Goal: Information Seeking & Learning: Learn about a topic

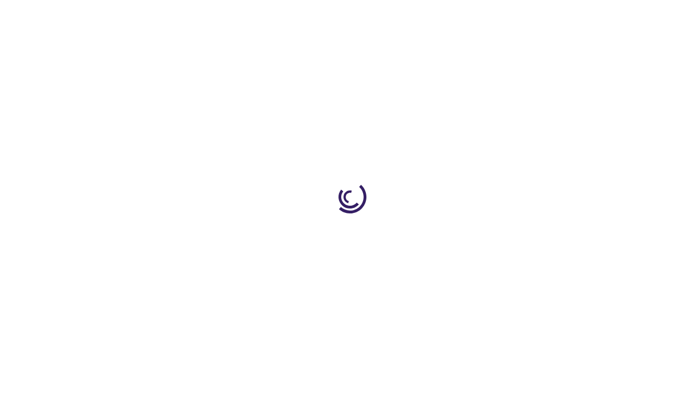
scroll to position [1661, 0]
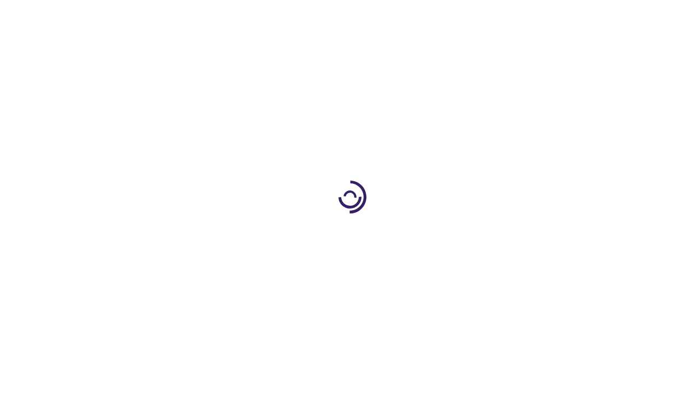
scroll to position [514, 0]
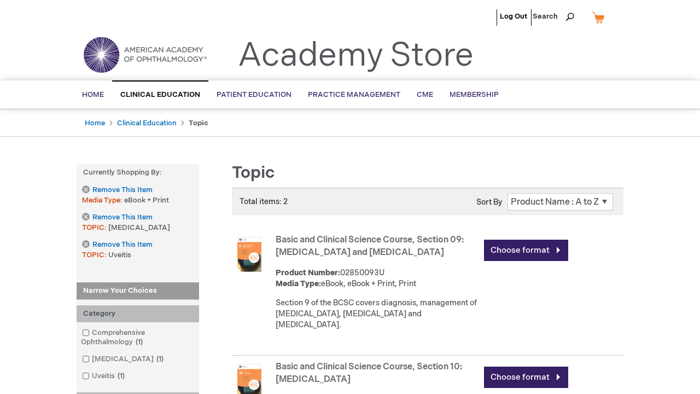
scroll to position [1630, 0]
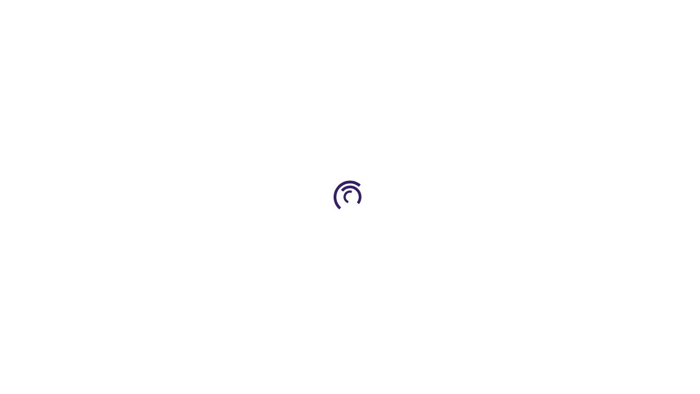
scroll to position [452, 0]
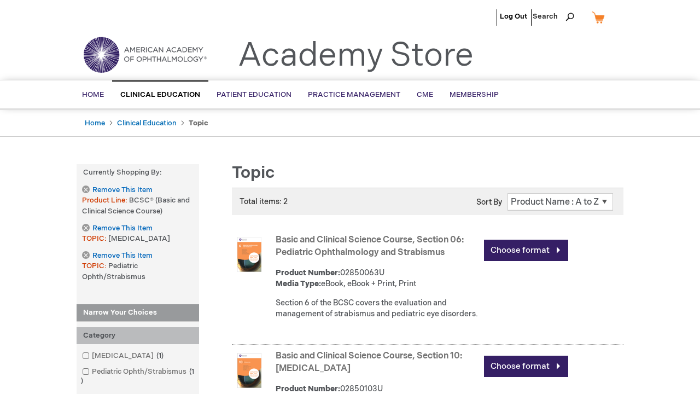
scroll to position [1598, 0]
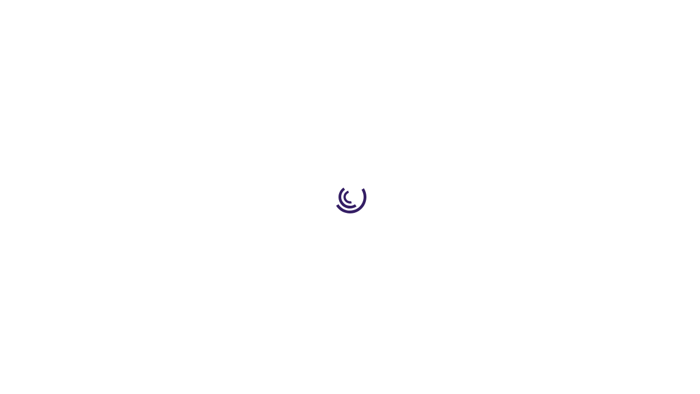
scroll to position [398, 0]
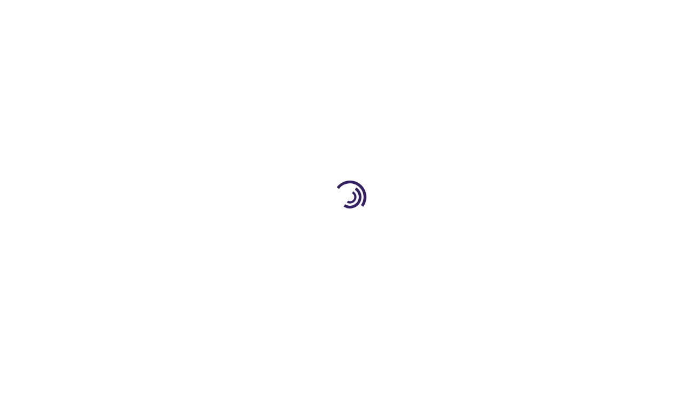
scroll to position [1580, 0]
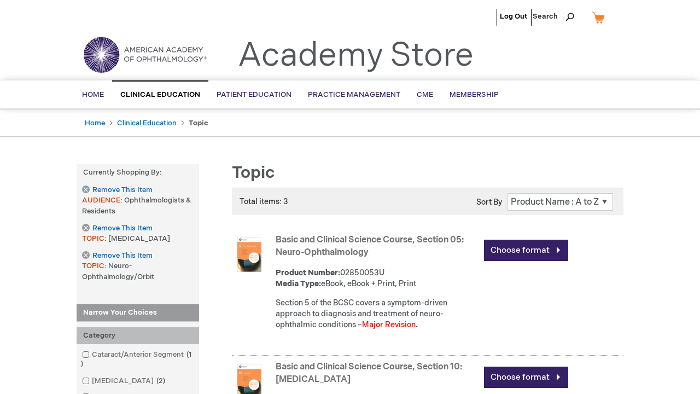
scroll to position [574, 0]
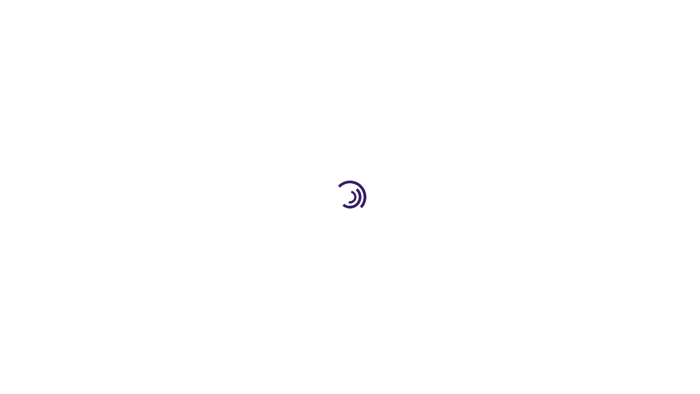
scroll to position [1626, 0]
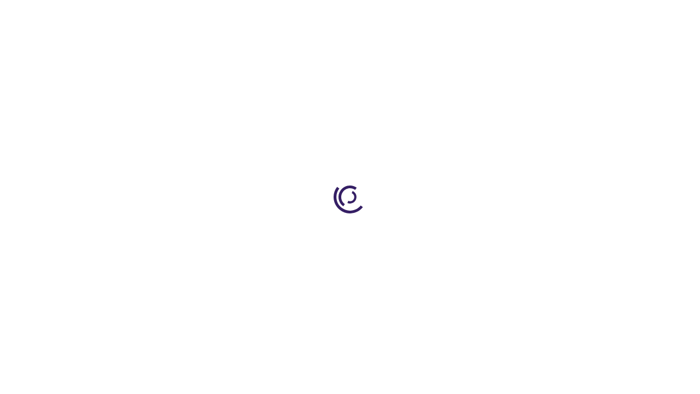
scroll to position [327, 0]
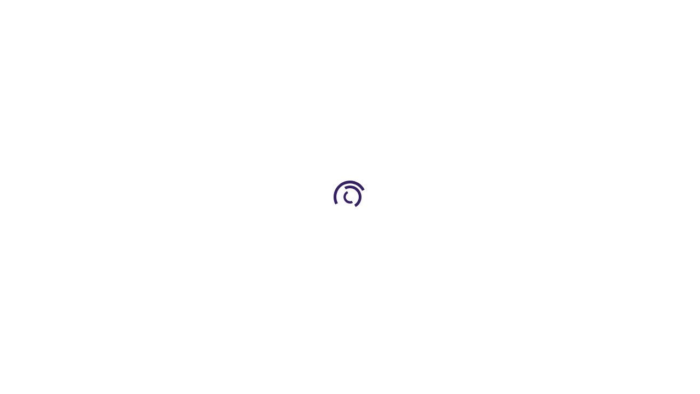
scroll to position [1838, 0]
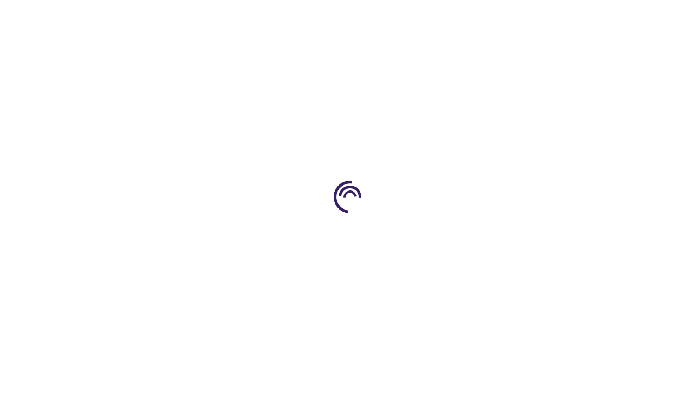
scroll to position [339, 0]
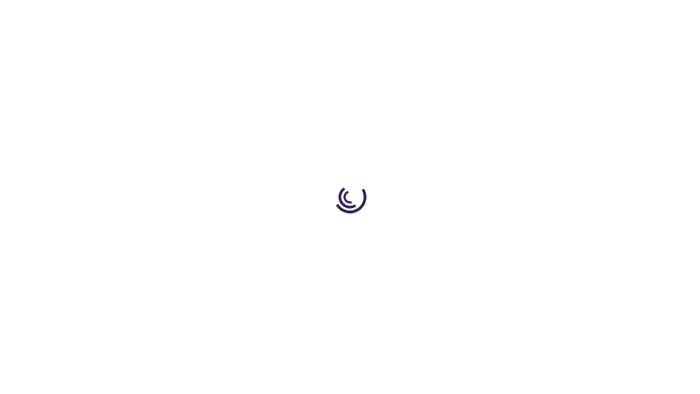
scroll to position [1493, 0]
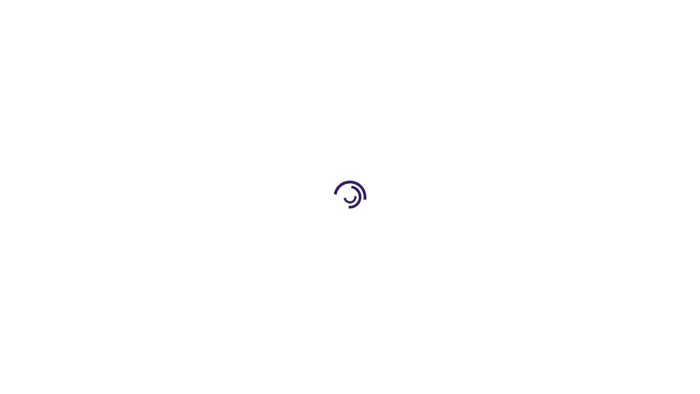
scroll to position [143, 0]
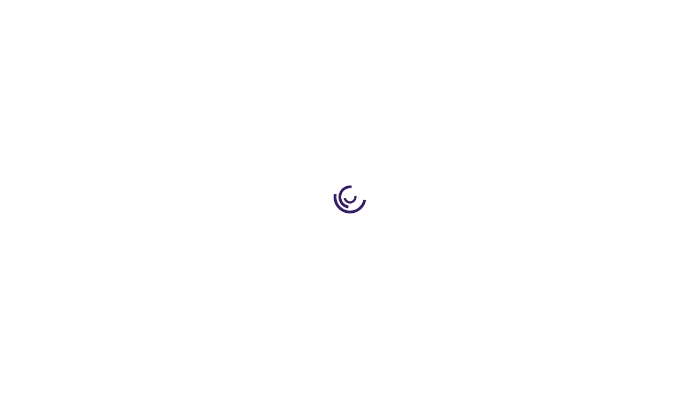
scroll to position [1258, 0]
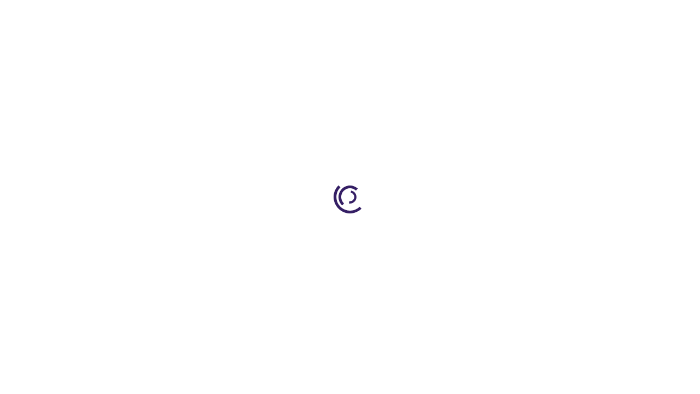
scroll to position [282, 0]
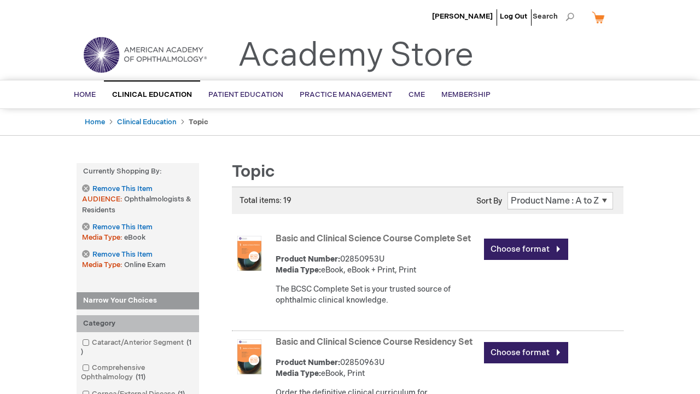
scroll to position [1191, 0]
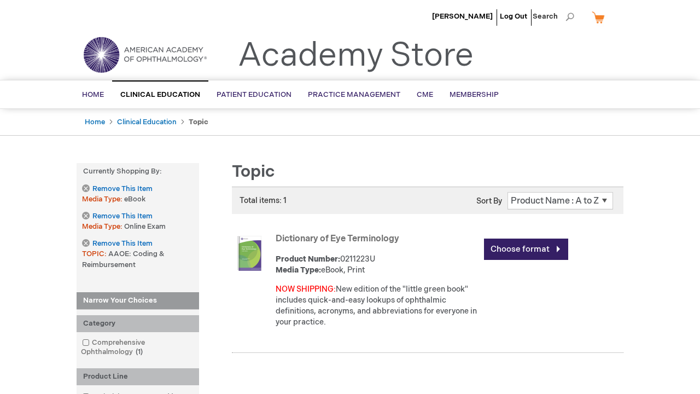
scroll to position [676, 0]
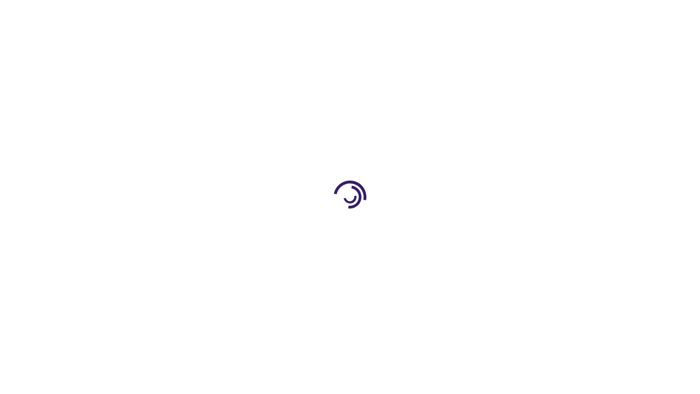
scroll to position [2523, 0]
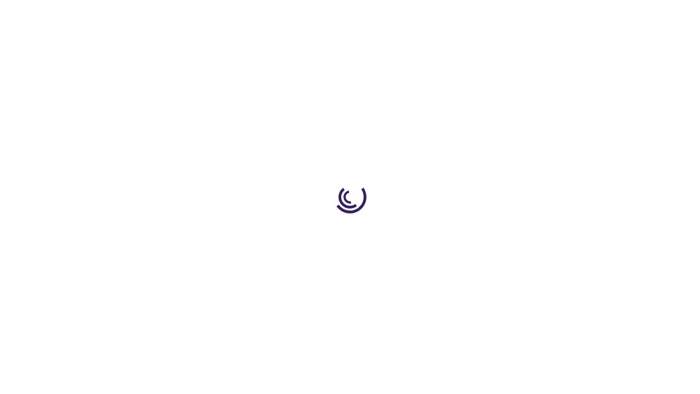
scroll to position [376, 0]
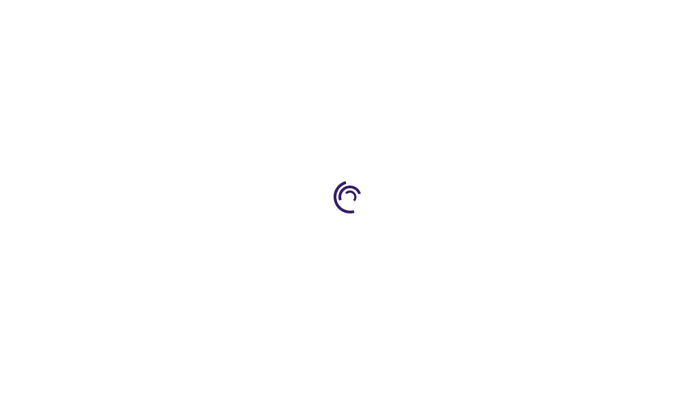
scroll to position [376, 0]
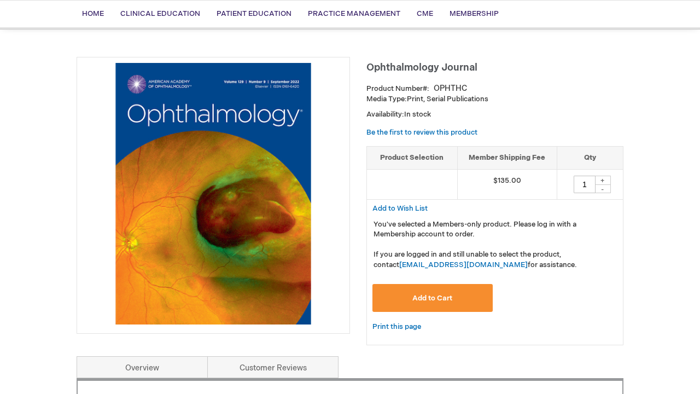
scroll to position [842, 0]
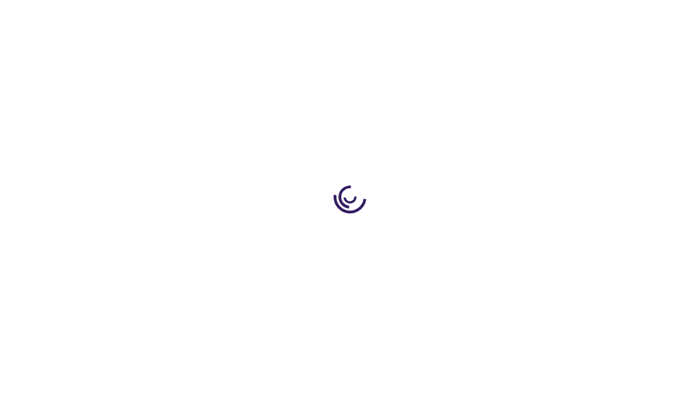
scroll to position [1514, 0]
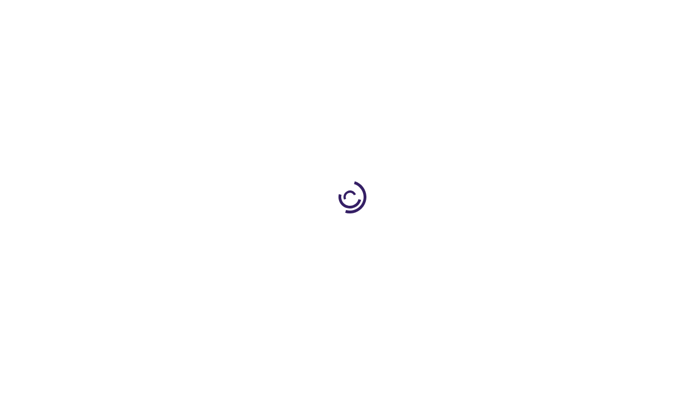
scroll to position [1613, 0]
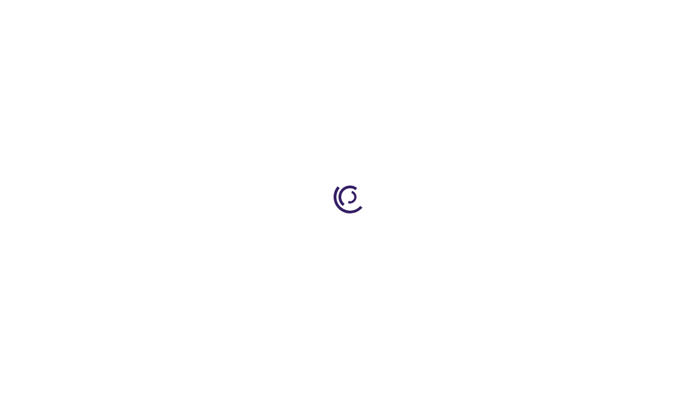
scroll to position [1524, 0]
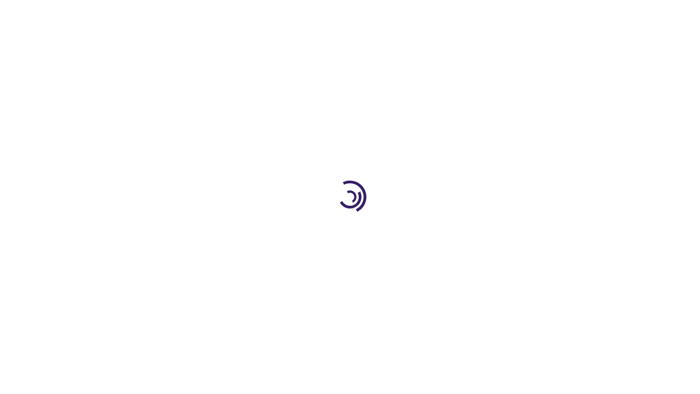
scroll to position [1442, 0]
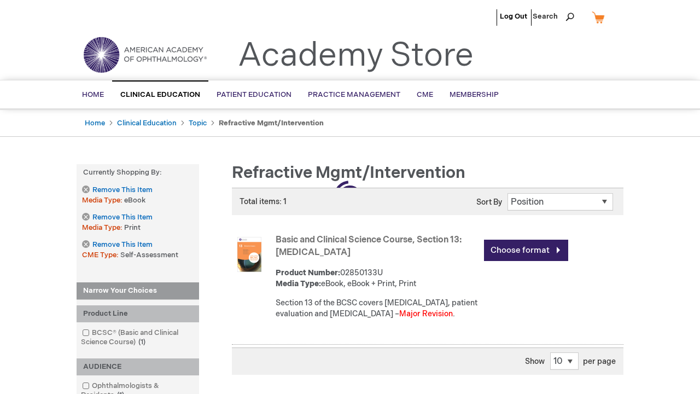
scroll to position [282, 0]
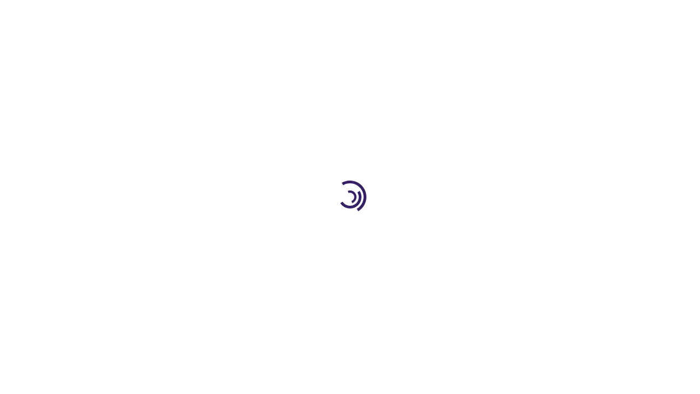
scroll to position [1708, 0]
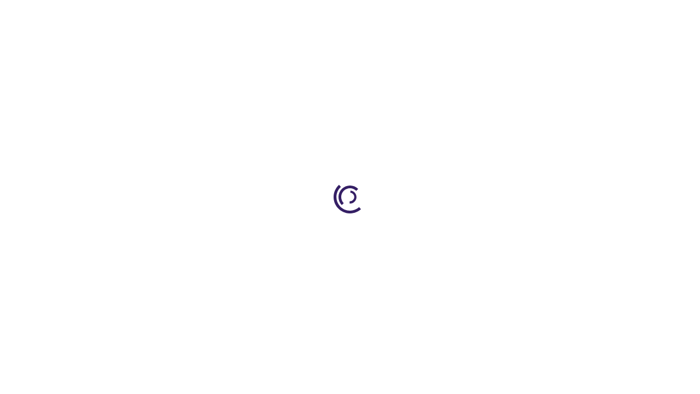
scroll to position [294, 0]
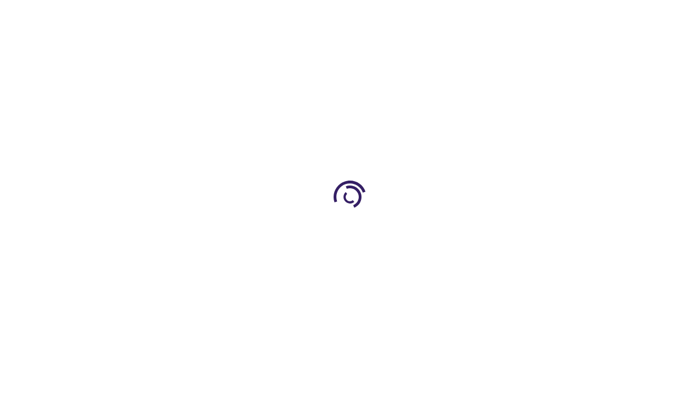
scroll to position [1361, 0]
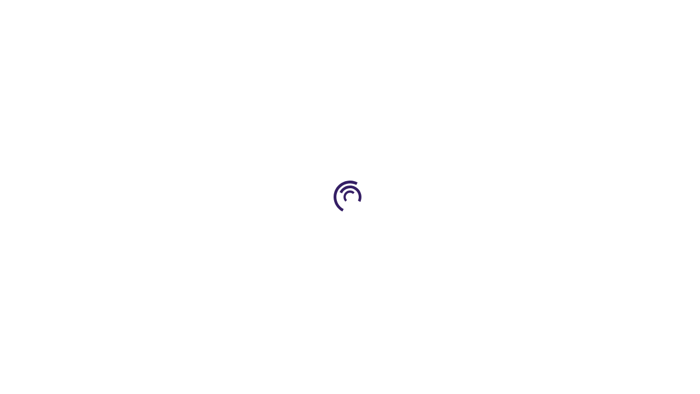
scroll to position [372, 0]
